Goal: Transaction & Acquisition: Register for event/course

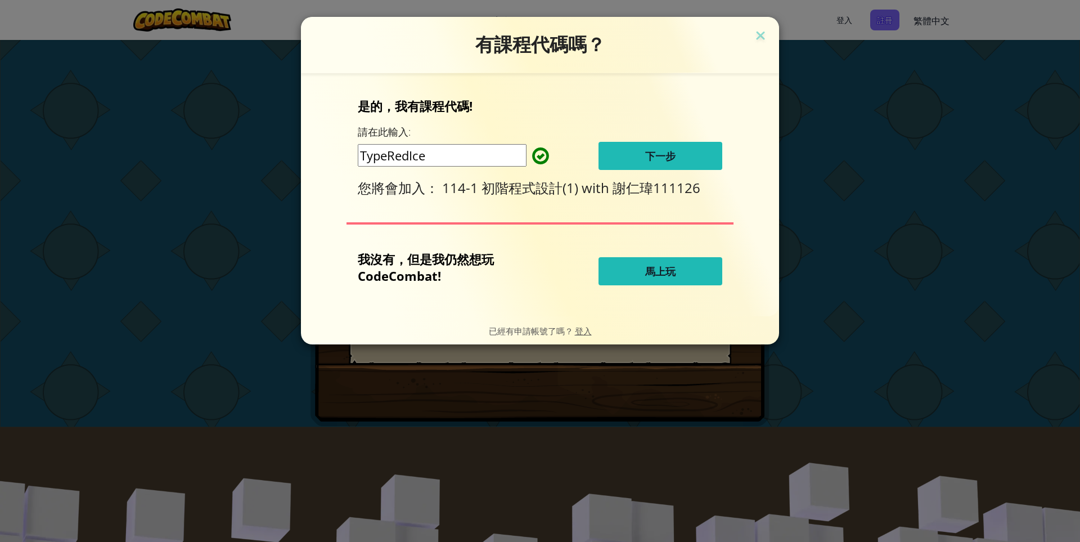
click at [474, 153] on input "TypeRedIce" at bounding box center [442, 155] width 169 height 22
click at [611, 145] on button "下一步" at bounding box center [660, 156] width 124 height 28
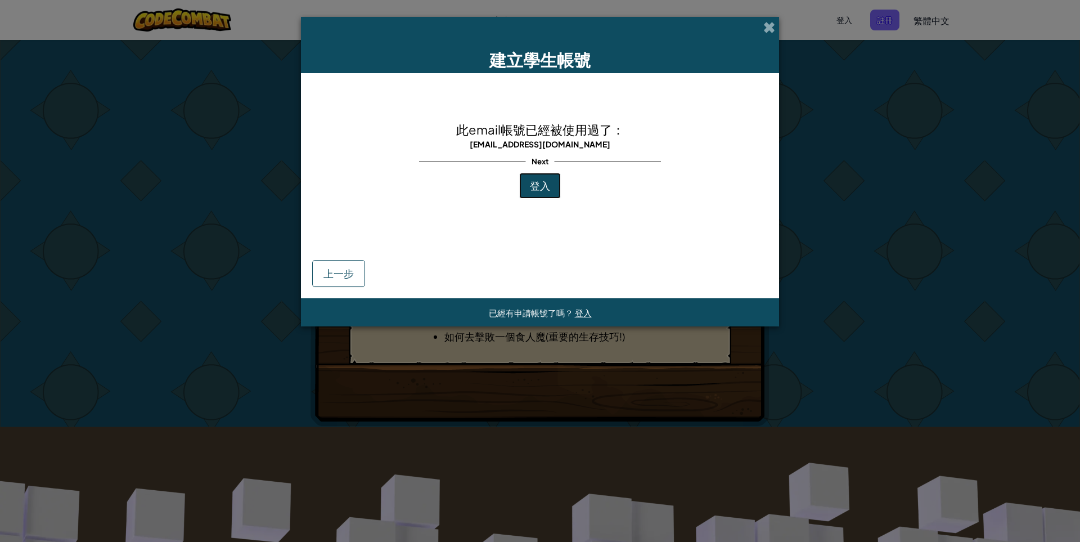
click at [541, 190] on span "登入" at bounding box center [540, 185] width 20 height 13
